Goal: Information Seeking & Learning: Learn about a topic

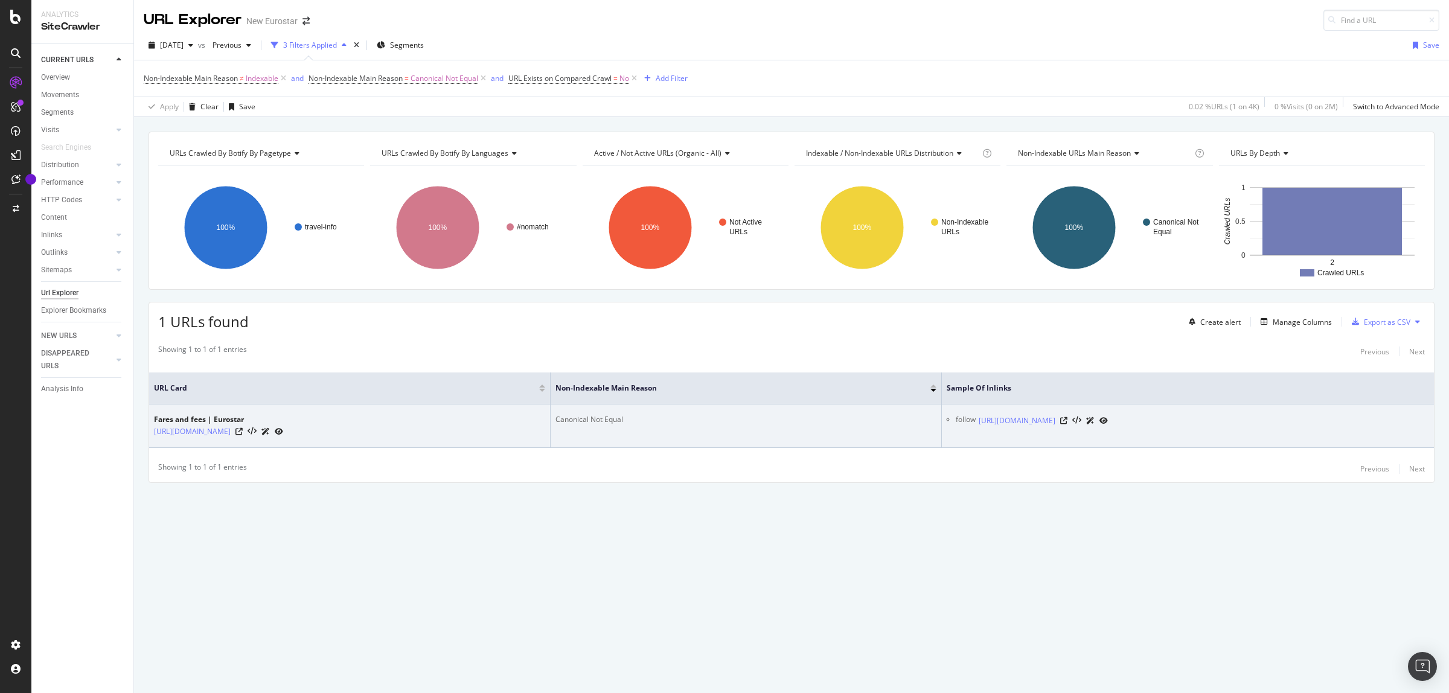
click at [283, 434] on icon at bounding box center [279, 431] width 8 height 7
click at [1068, 422] on icon at bounding box center [1063, 420] width 7 height 7
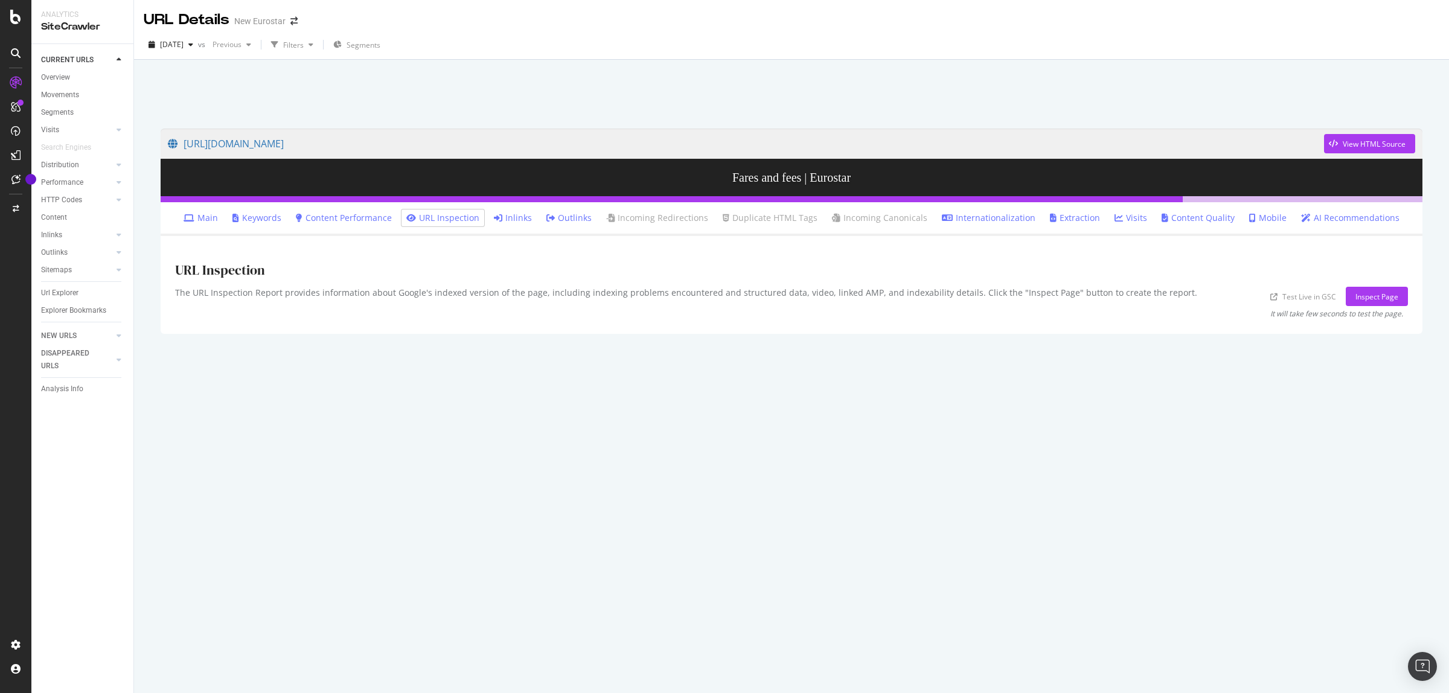
click at [521, 215] on link "Inlinks" at bounding box center [513, 218] width 38 height 12
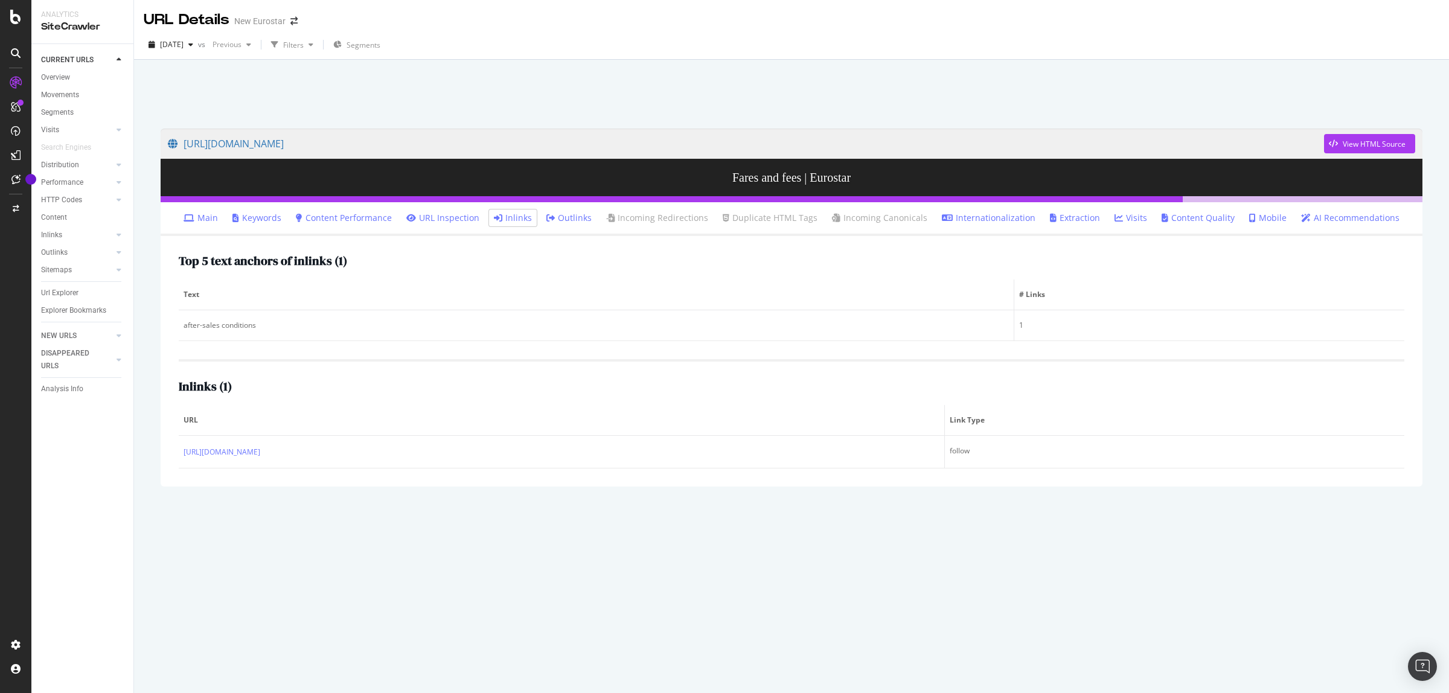
click at [589, 217] on link "Outlinks" at bounding box center [569, 218] width 45 height 12
